Goal: Transaction & Acquisition: Book appointment/travel/reservation

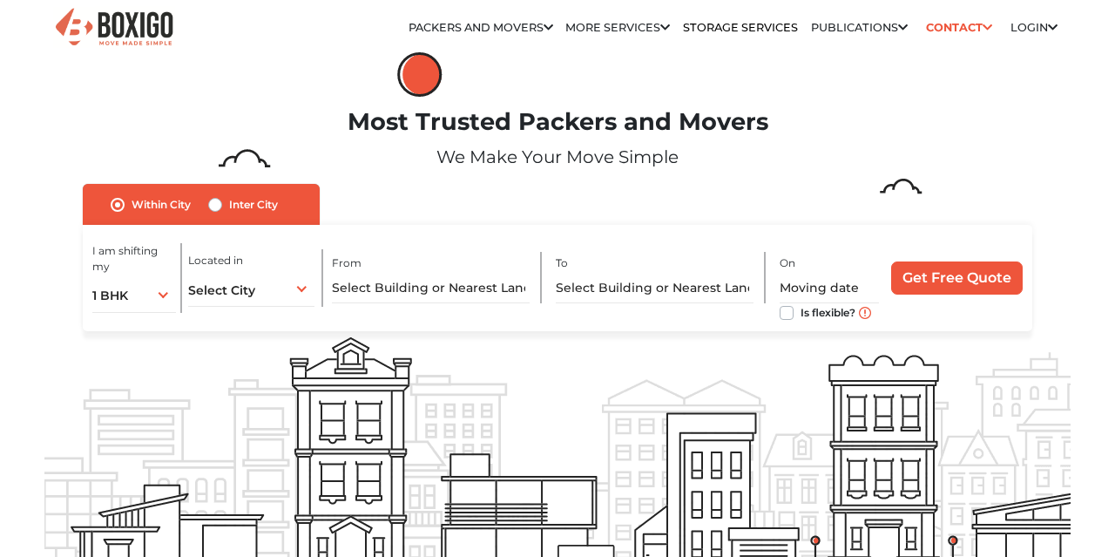
click at [229, 206] on label "Inter City" at bounding box center [253, 204] width 49 height 21
click at [214, 206] on input "Inter City" at bounding box center [215, 202] width 14 height 17
radio input "true"
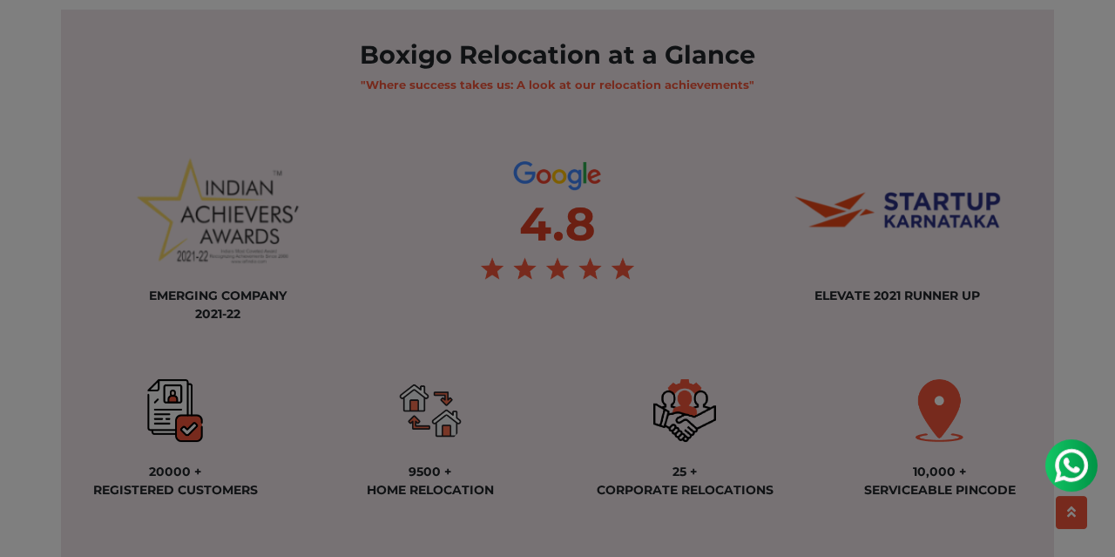
scroll to position [1268, 0]
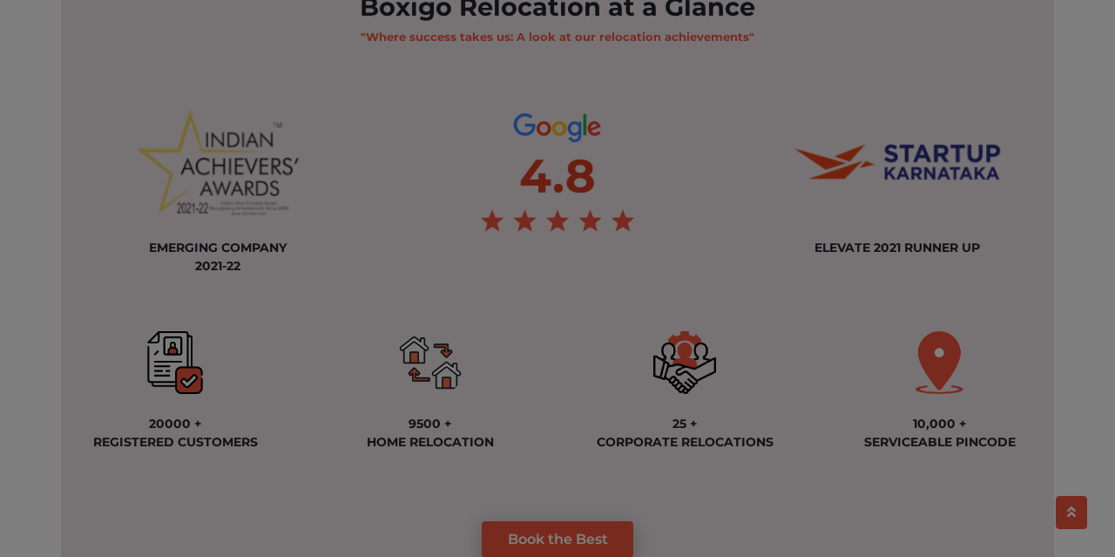
scroll to position [1256, 0]
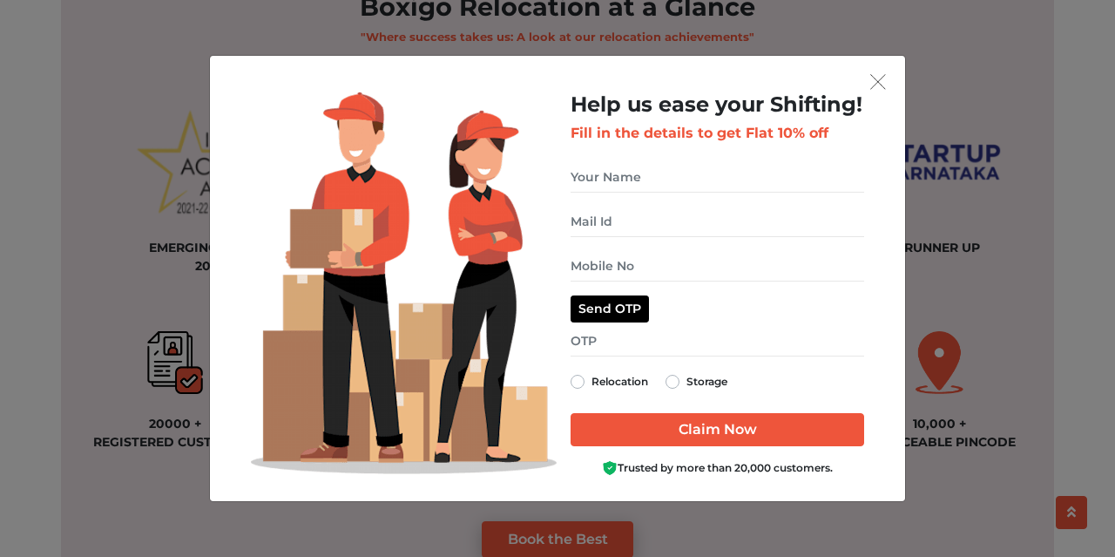
click at [849, 105] on h2 "Help us ease your Shifting!" at bounding box center [718, 104] width 294 height 25
click at [856, 89] on div "get free quote dialog" at bounding box center [557, 81] width 667 height 23
click at [894, 81] on div "Help us ease your Shifting! Fill in the details to get Flat 10% off Relocation …" at bounding box center [557, 278] width 695 height 445
click at [886, 78] on img "get free quote dialog" at bounding box center [878, 82] width 16 height 16
